Goal: Use online tool/utility

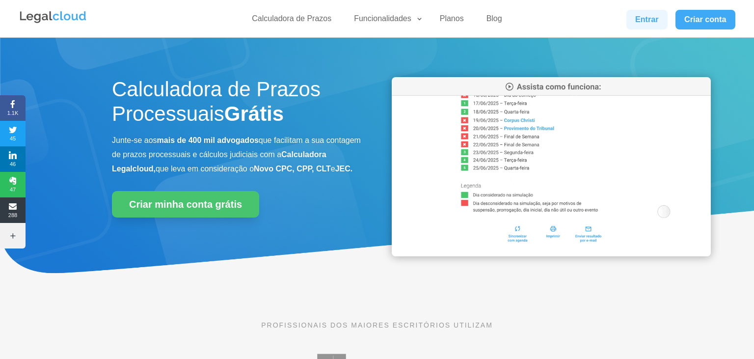
click at [636, 15] on link "Entrar" at bounding box center [646, 20] width 41 height 20
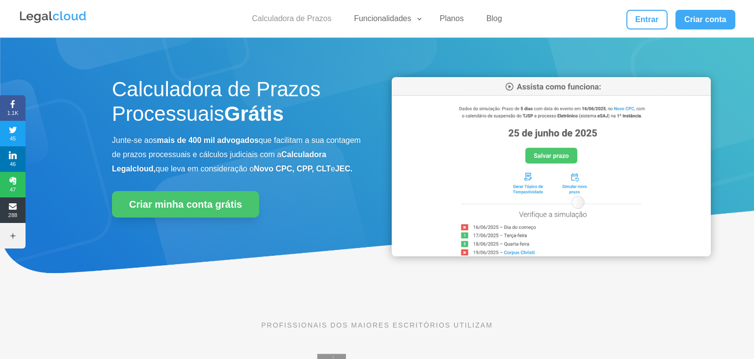
click at [302, 19] on link "Calculadora de Prazos" at bounding box center [291, 21] width 91 height 14
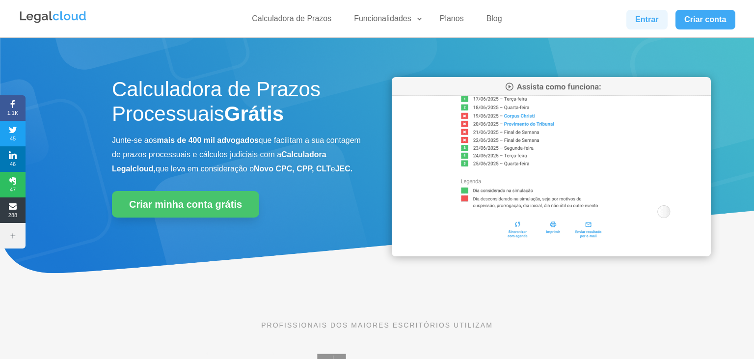
click at [640, 19] on link "Entrar" at bounding box center [646, 20] width 41 height 20
